Goal: Information Seeking & Learning: Learn about a topic

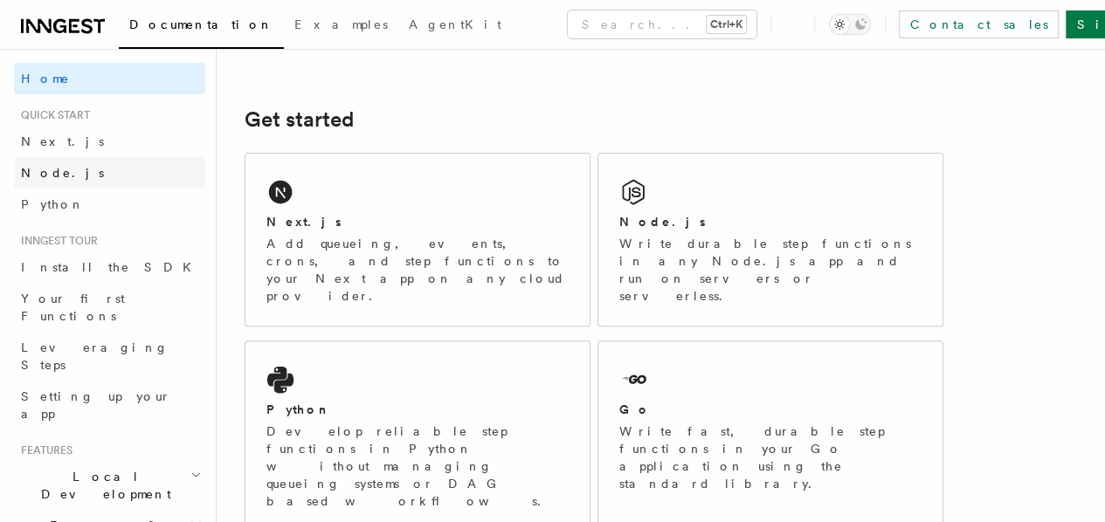
click at [73, 175] on link "Node.js" at bounding box center [109, 172] width 191 height 31
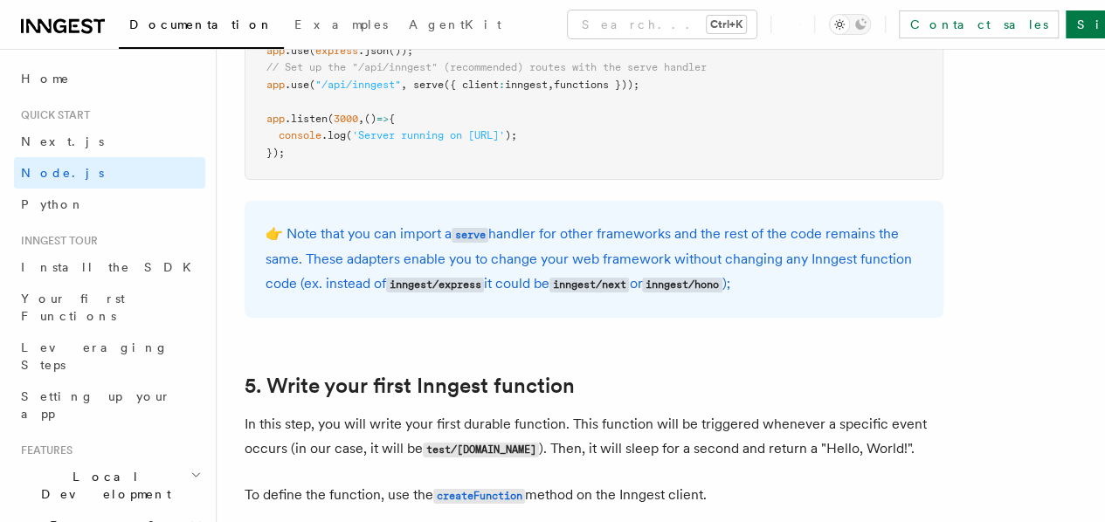
scroll to position [2971, 0]
click at [82, 114] on span "Quick start" at bounding box center [52, 115] width 76 height 14
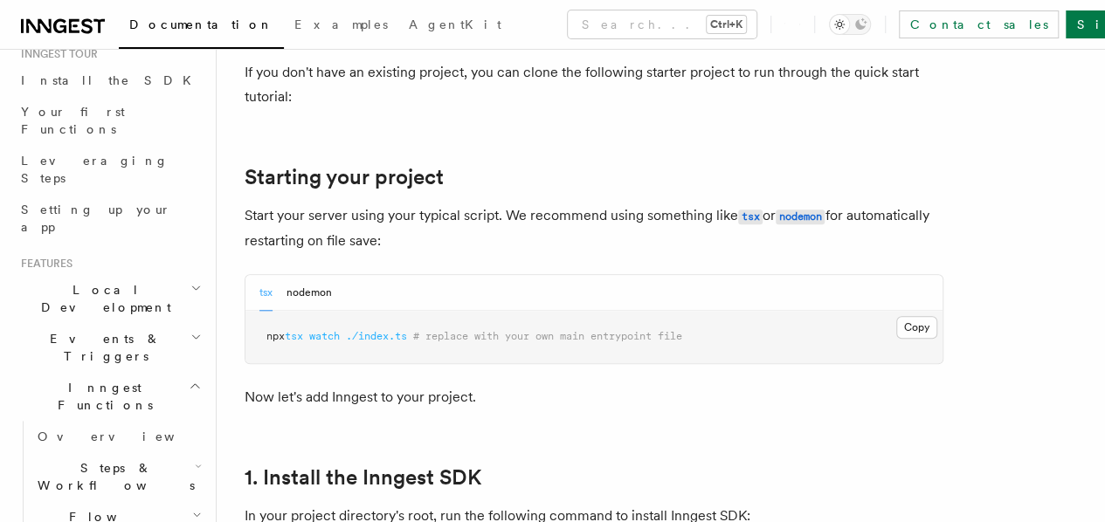
scroll to position [0, 0]
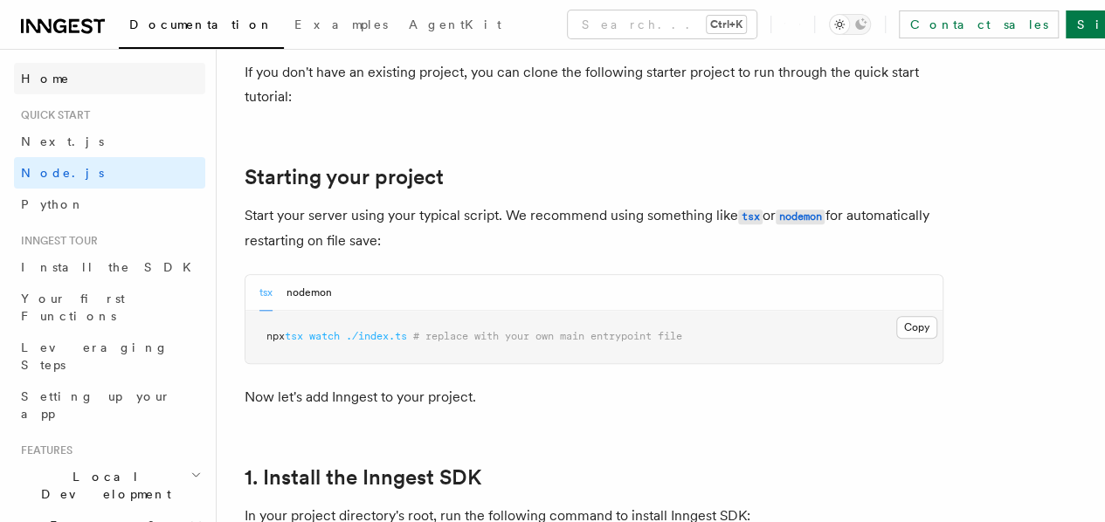
click at [89, 79] on link "Home" at bounding box center [109, 78] width 191 height 31
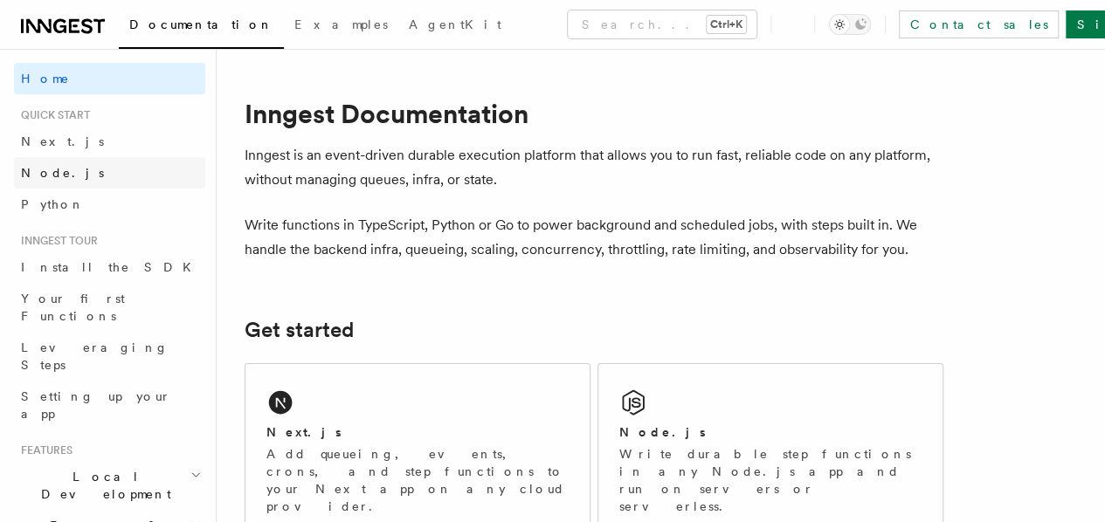
click at [89, 179] on link "Node.js" at bounding box center [109, 172] width 191 height 31
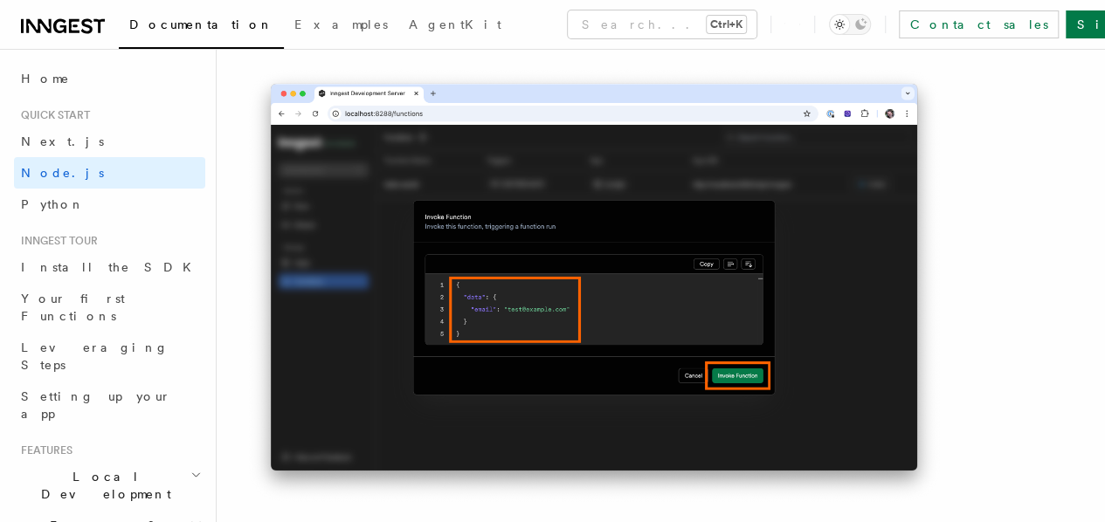
scroll to position [5539, 0]
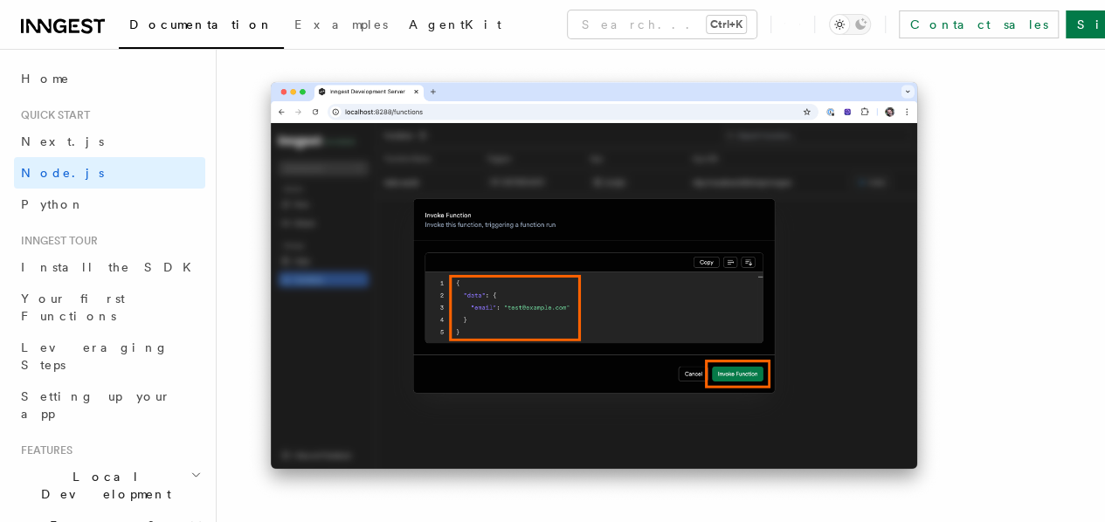
click at [409, 25] on span "AgentKit" at bounding box center [455, 24] width 93 height 14
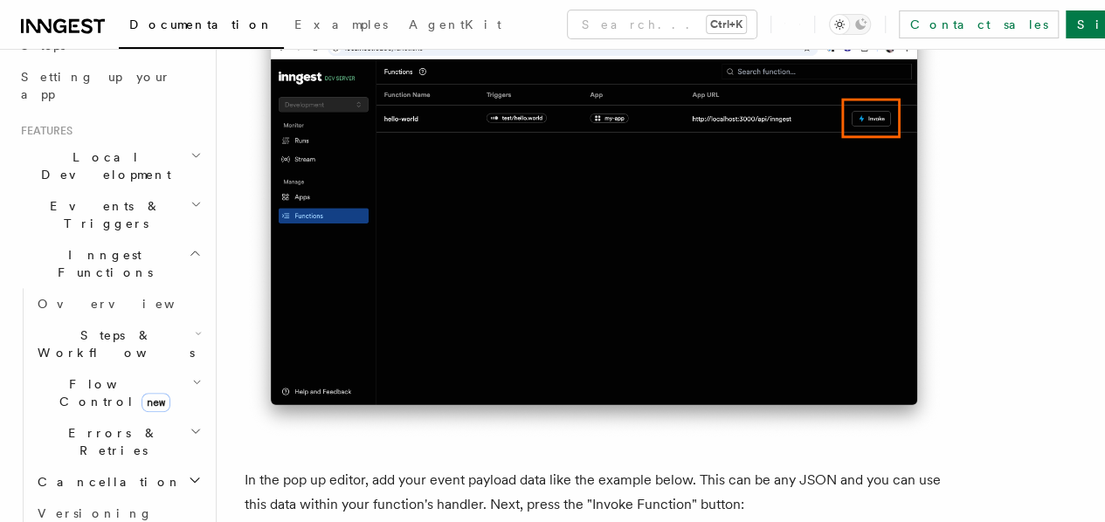
scroll to position [0, 0]
